Goal: Communication & Community: Answer question/provide support

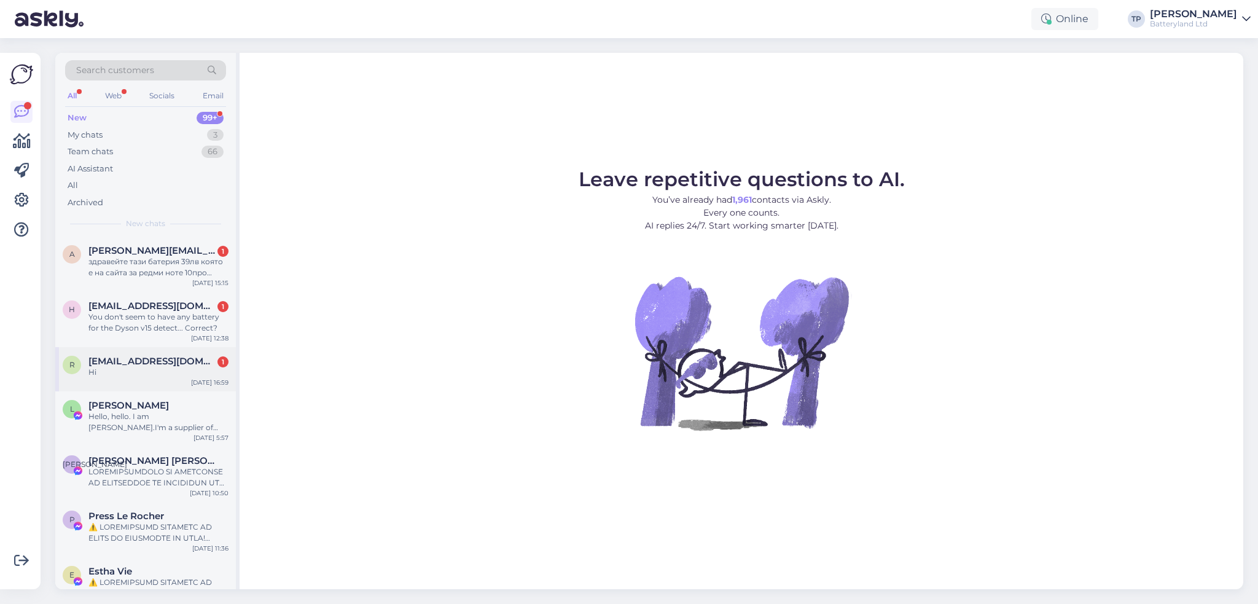
click at [140, 356] on span "[EMAIL_ADDRESS][DOMAIN_NAME]" at bounding box center [152, 361] width 128 height 11
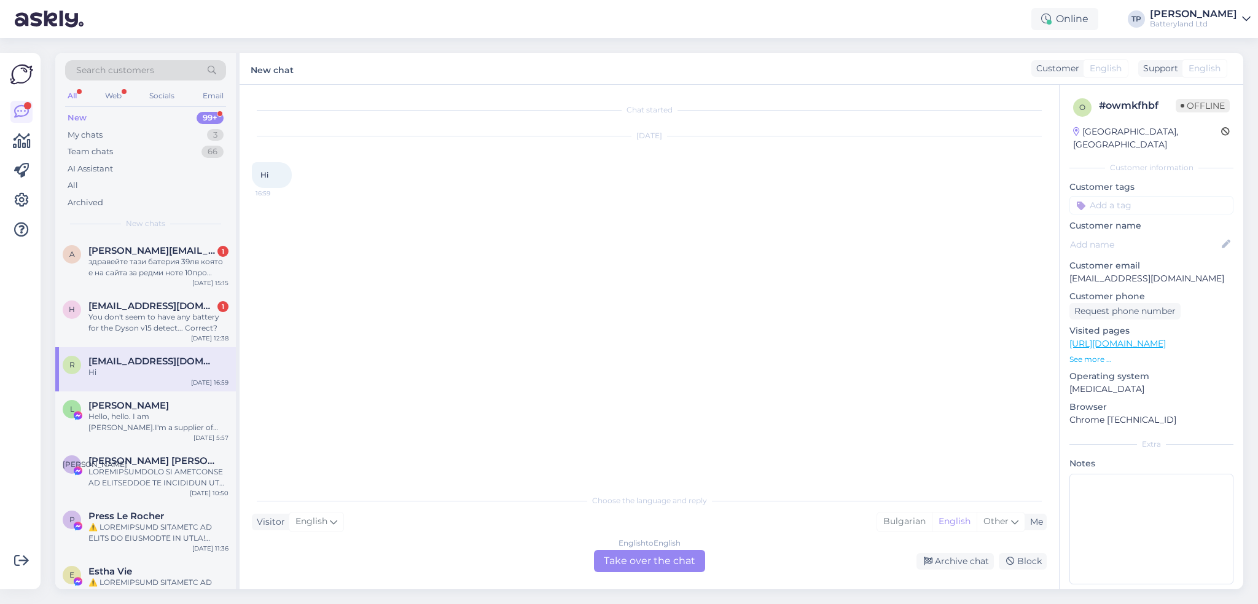
click at [617, 560] on div "English to English Take over the chat" at bounding box center [649, 561] width 111 height 22
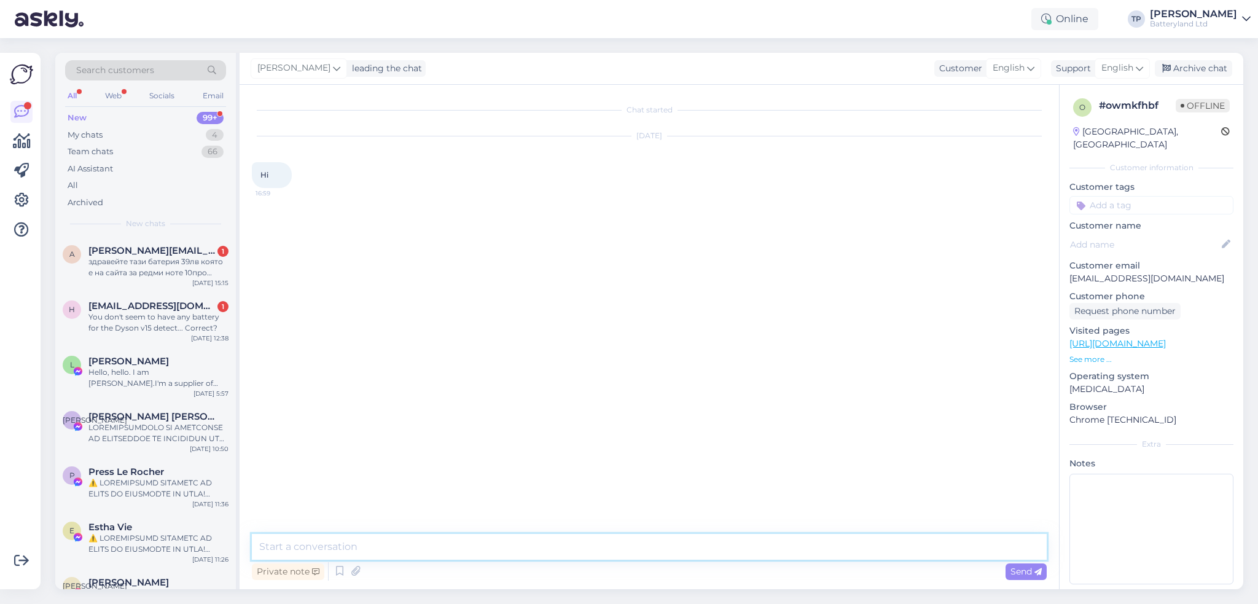
click at [337, 547] on textarea at bounding box center [649, 547] width 795 height 26
type textarea "Hello"
type textarea "How can I help you?"
click at [118, 300] on span "[EMAIL_ADDRESS][DOMAIN_NAME]" at bounding box center [152, 305] width 128 height 11
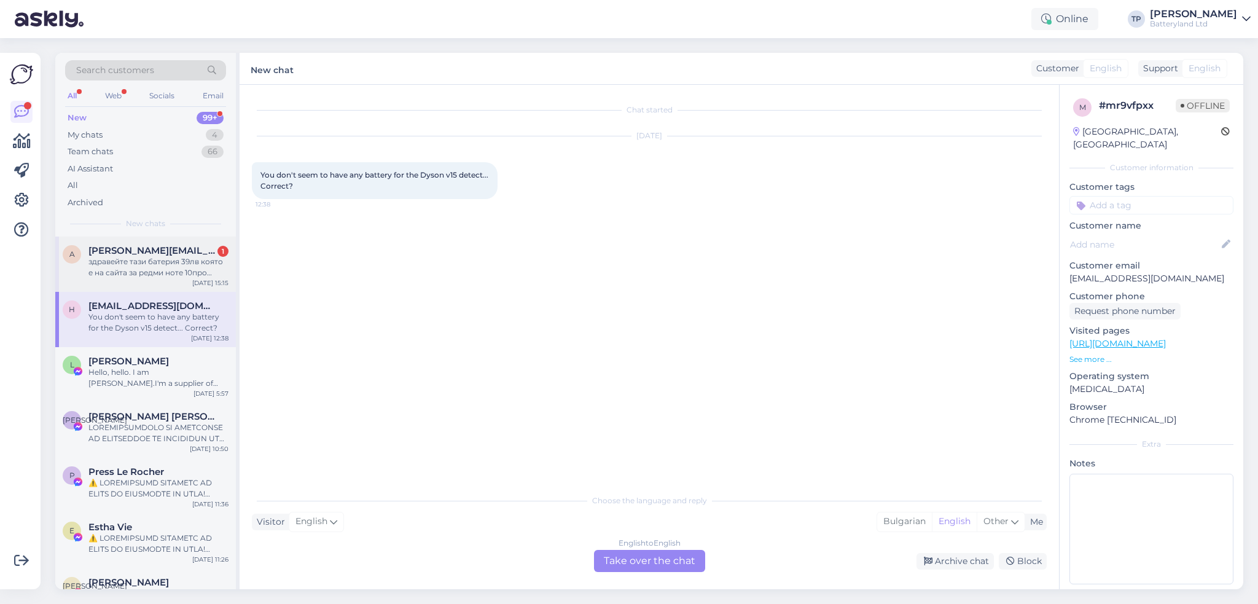
click at [136, 267] on div "a [EMAIL_ADDRESS][DOMAIN_NAME] 1 здравейте тази батерия 39лв която е на сайта з…" at bounding box center [145, 264] width 181 height 55
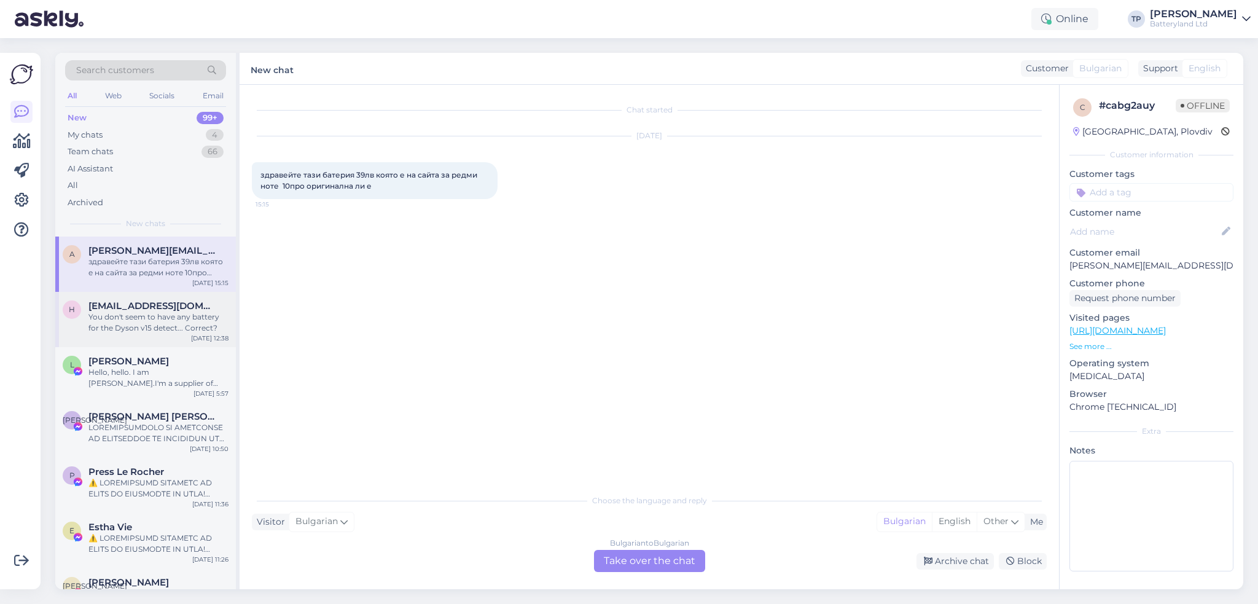
click at [139, 307] on div "h [EMAIL_ADDRESS][DOMAIN_NAME] You don't seem to have any battery for the Dyson…" at bounding box center [145, 319] width 181 height 55
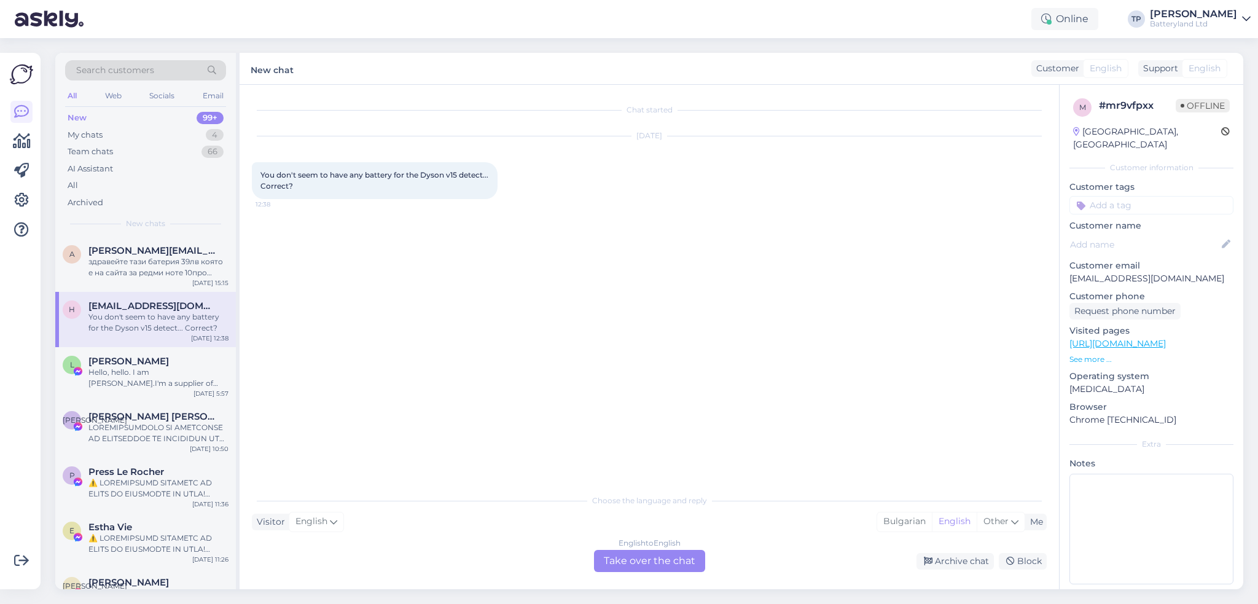
click at [634, 558] on div "English to English Take over the chat" at bounding box center [649, 561] width 111 height 22
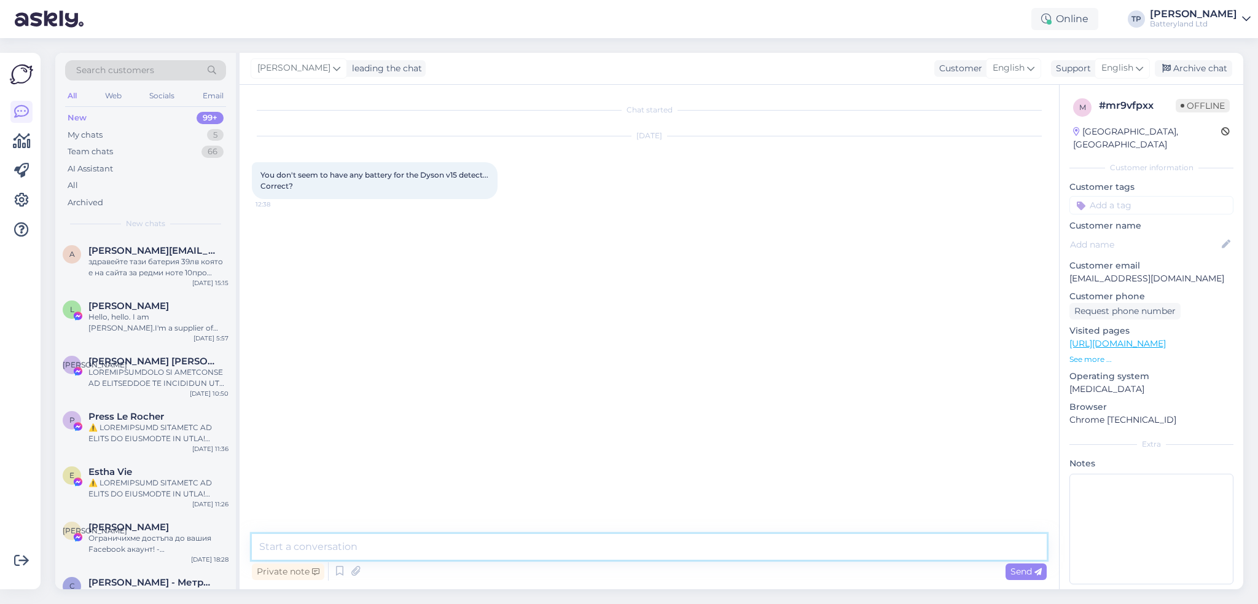
click at [557, 547] on textarea at bounding box center [649, 547] width 795 height 26
type textarea "Hello, can you send me pictures of the battery?"
click at [161, 246] on span "[PERSON_NAME][EMAIL_ADDRESS][DOMAIN_NAME]" at bounding box center [152, 250] width 128 height 11
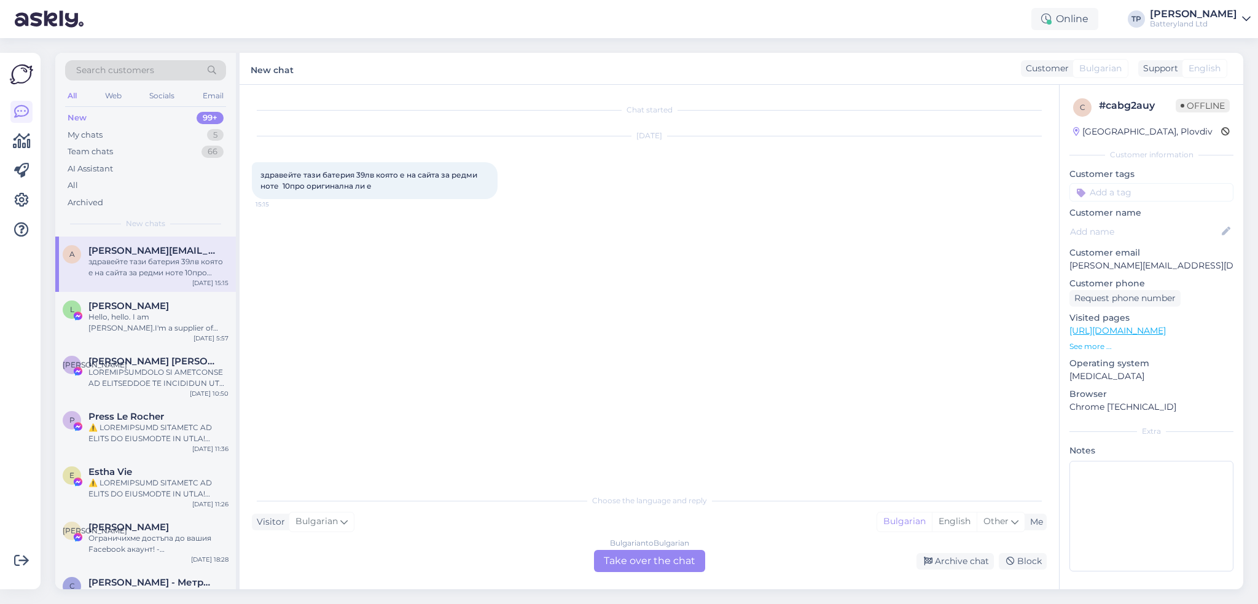
click at [615, 563] on div "Bulgarian to Bulgarian Take over the chat" at bounding box center [649, 561] width 111 height 22
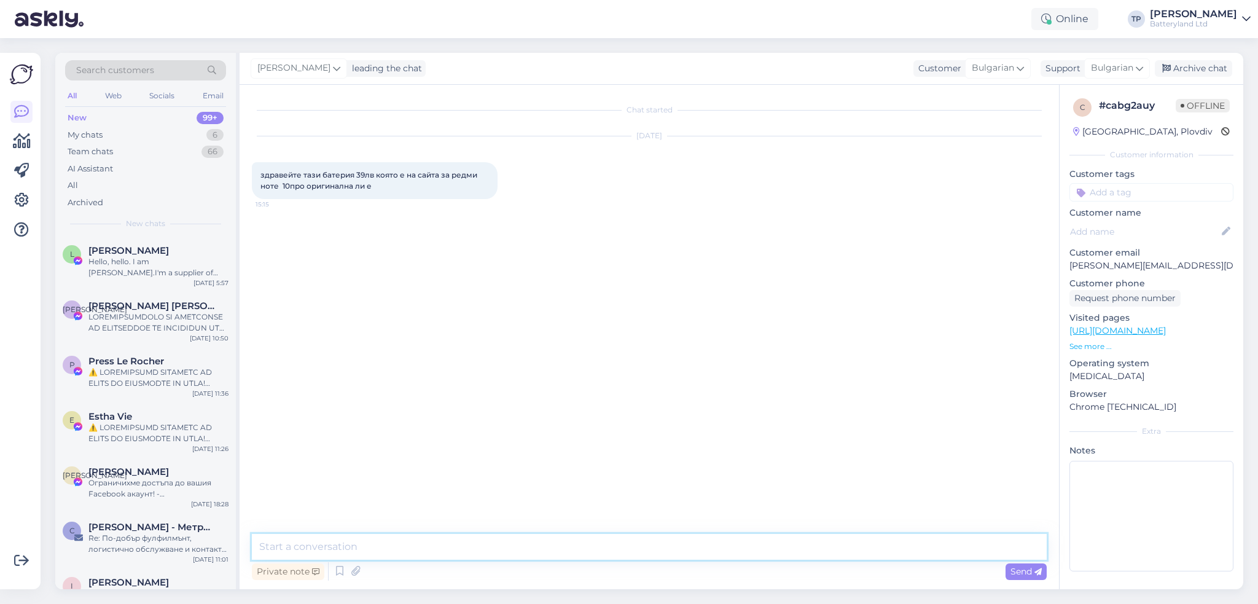
click at [445, 541] on textarea at bounding box center [649, 547] width 795 height 26
type textarea "Здравейте, нашите батерии са тип заместител. По прясно производство от оригинал…"
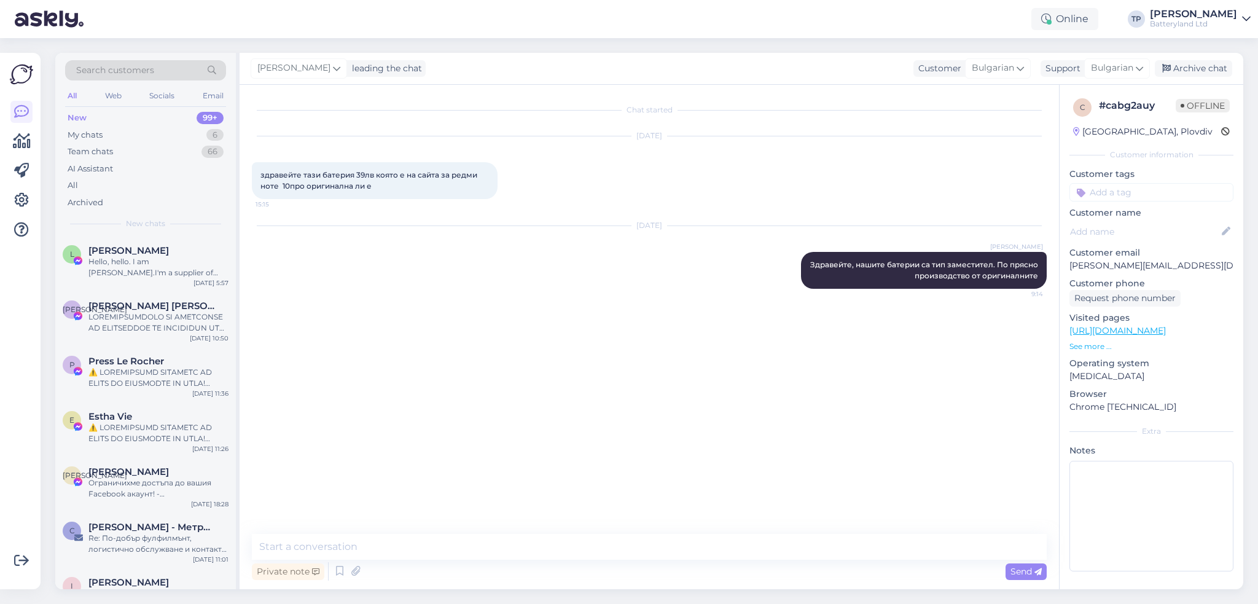
click at [772, 77] on div "[PERSON_NAME] leading the chat Customer Bulgarian Support Bulgarian Archive chat" at bounding box center [742, 69] width 1004 height 32
